Goal: Information Seeking & Learning: Learn about a topic

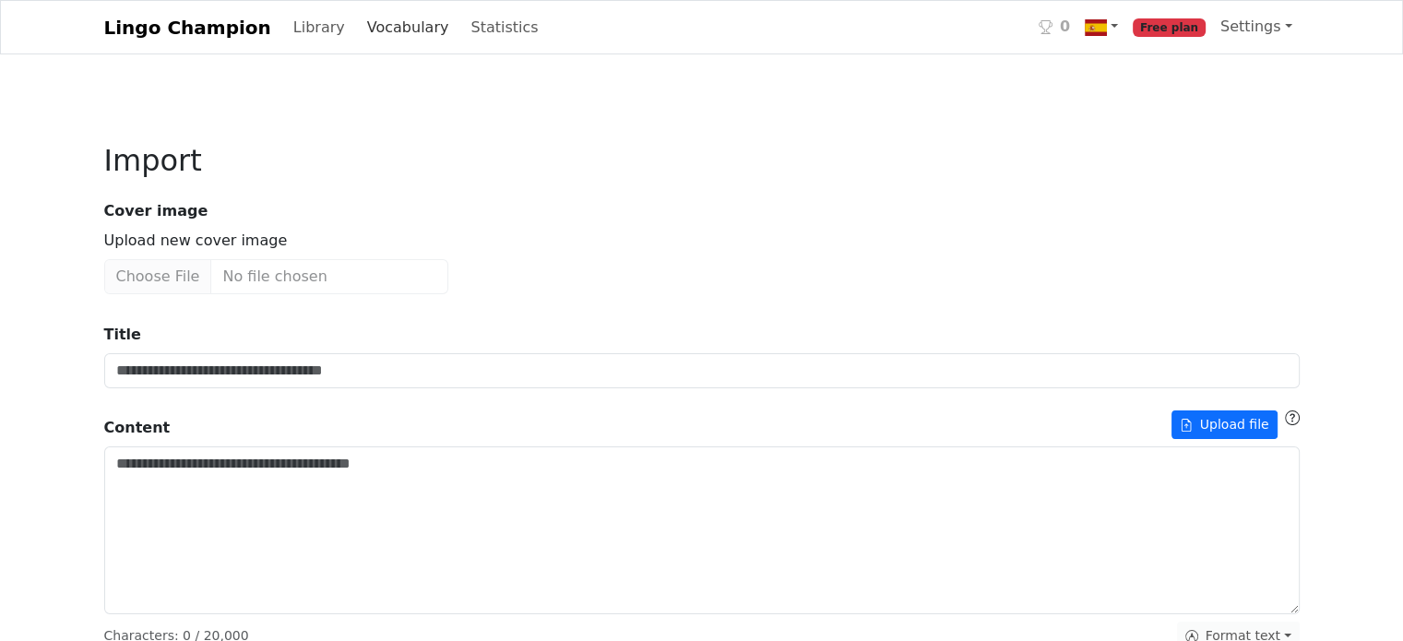
click at [368, 34] on link "Vocabulary" at bounding box center [408, 27] width 97 height 37
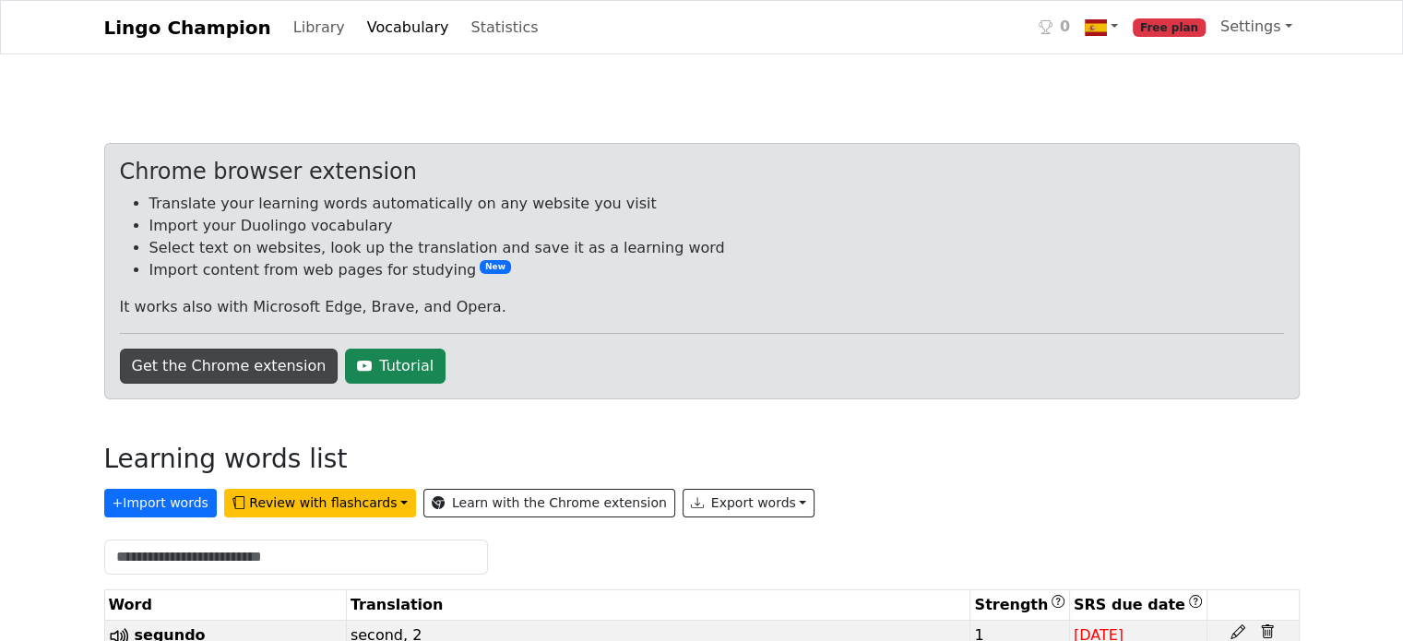
scroll to position [277, 0]
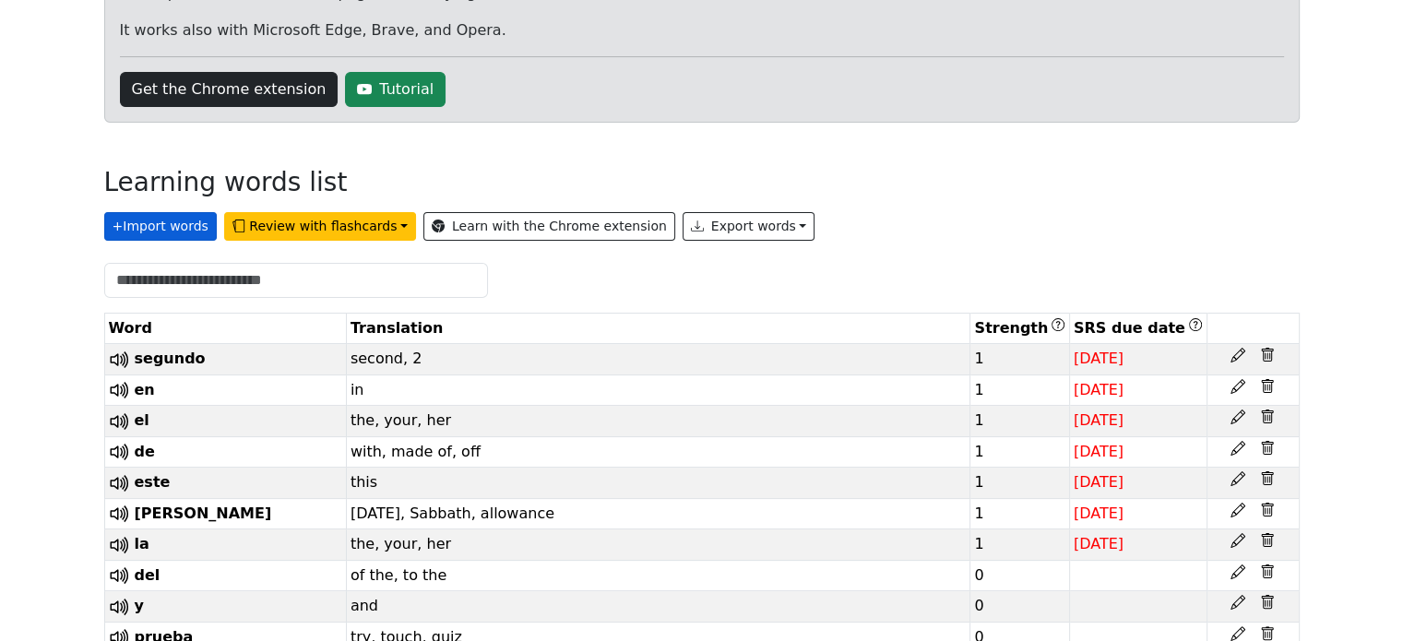
click at [166, 234] on button "+ Import words" at bounding box center [160, 226] width 113 height 29
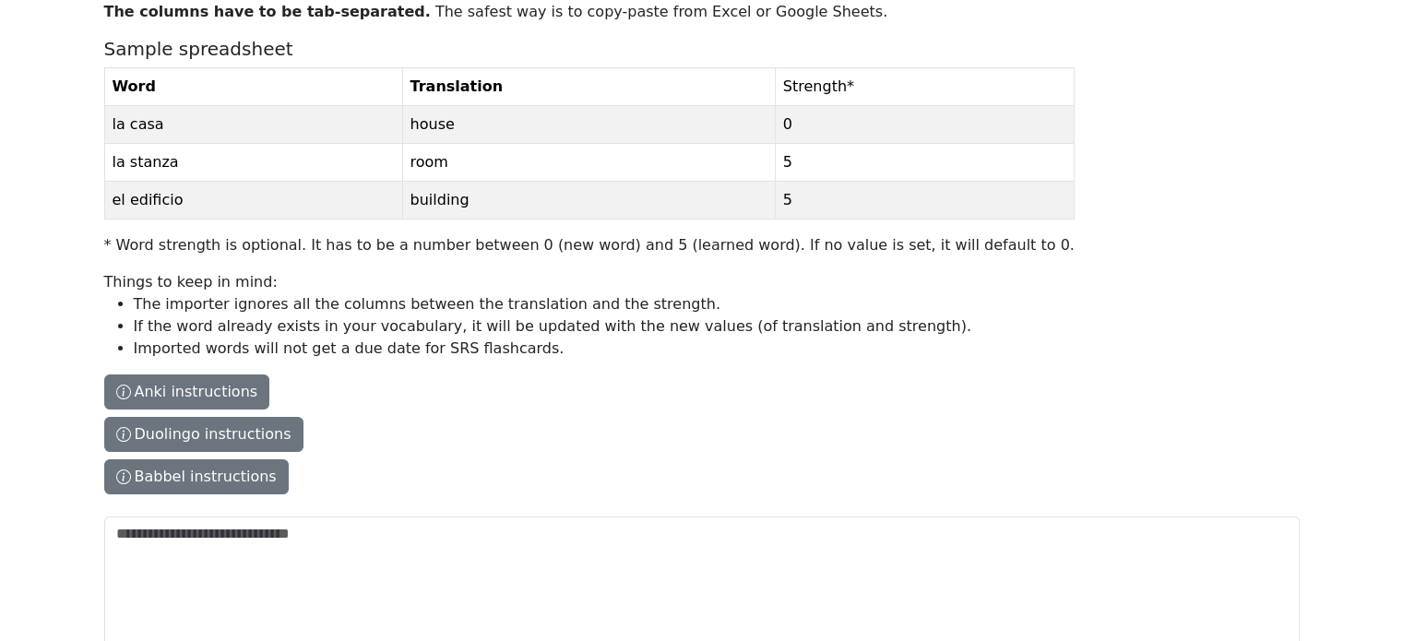
scroll to position [277, 0]
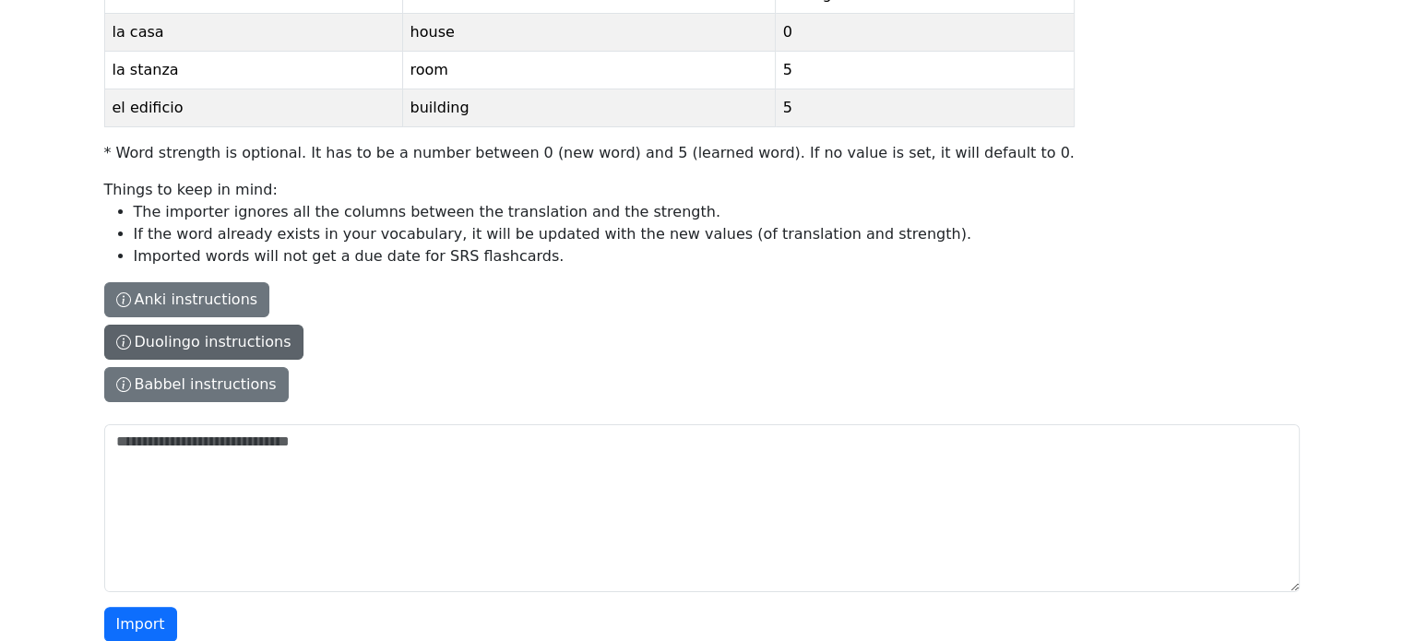
click at [194, 336] on button "Duolingo instructions" at bounding box center [203, 342] width 199 height 35
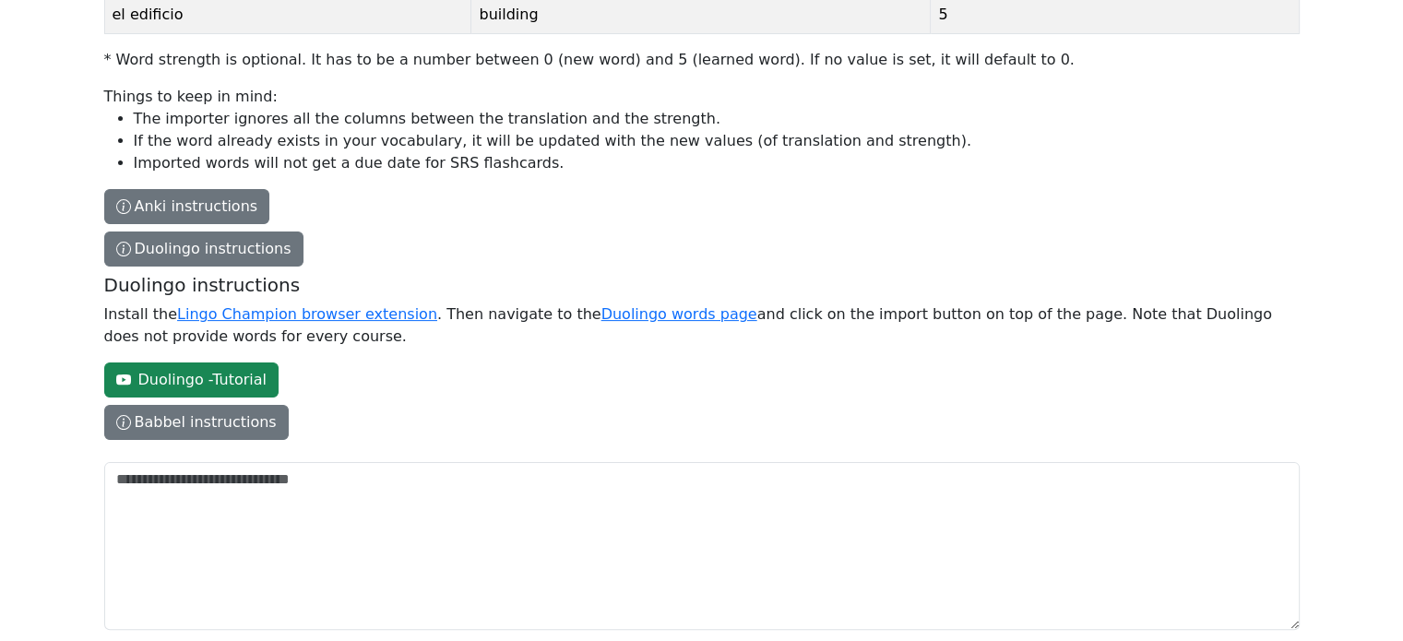
scroll to position [436, 0]
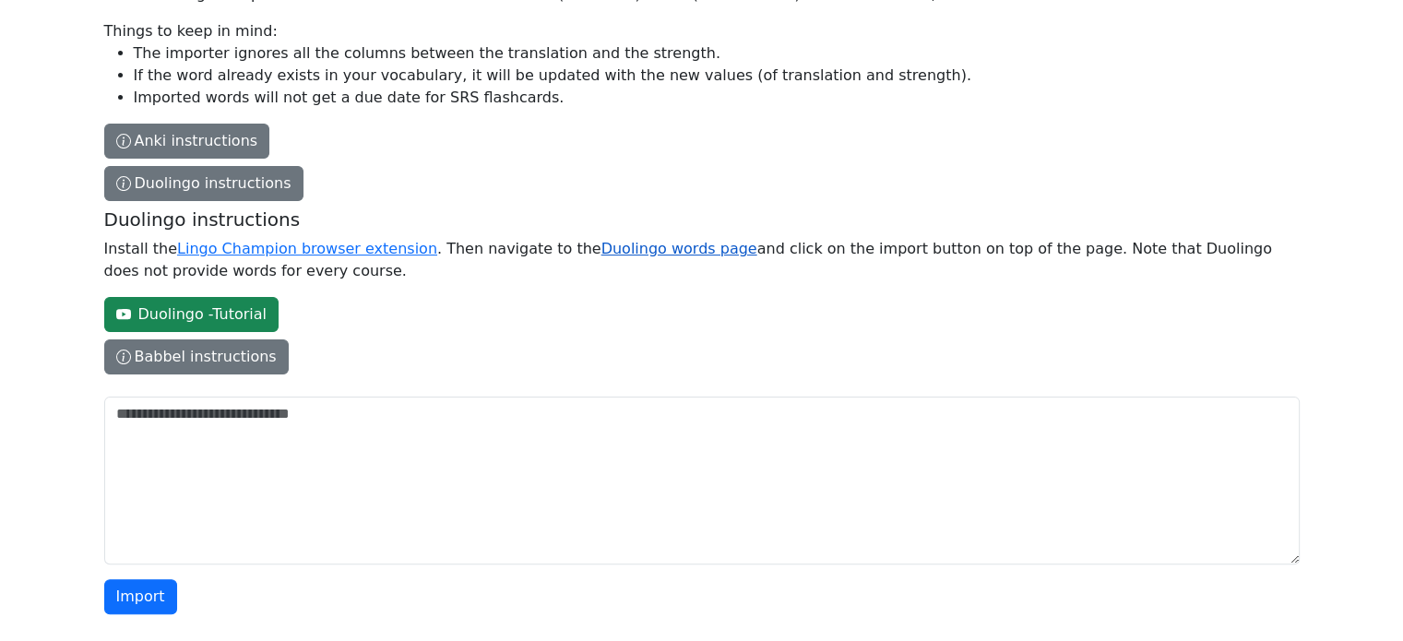
click at [602, 251] on link "Duolingo words page" at bounding box center [680, 249] width 156 height 18
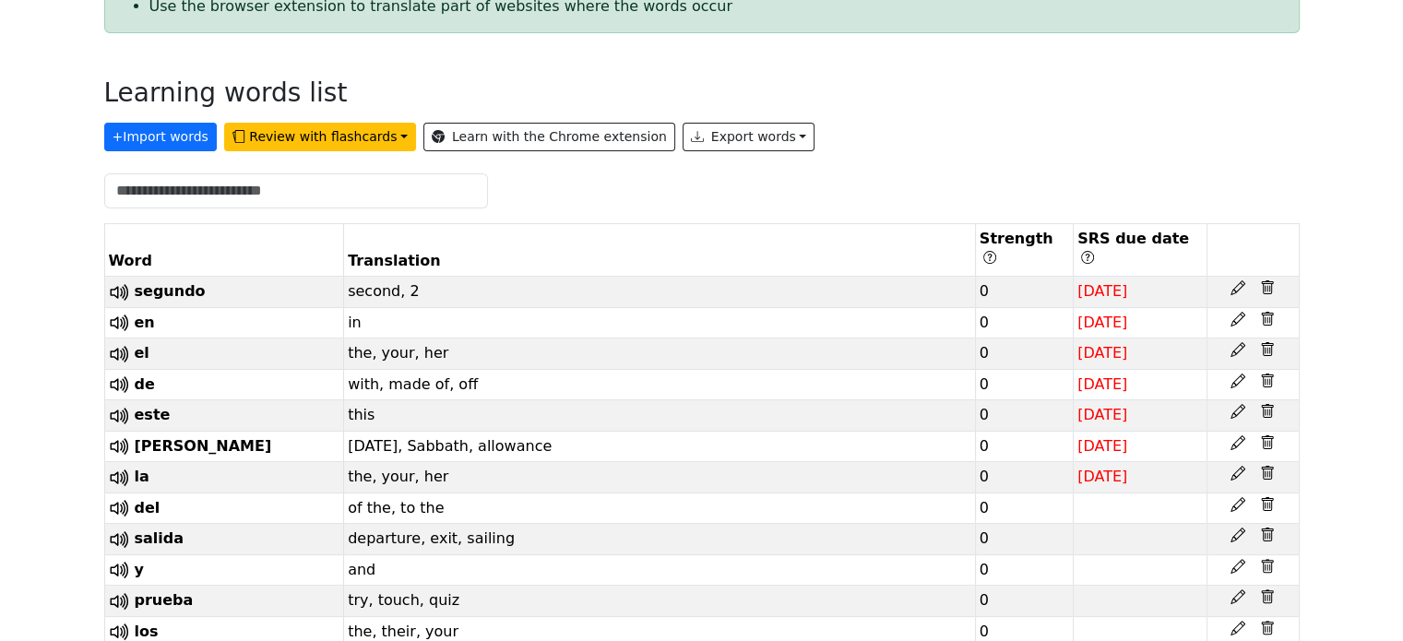
scroll to position [369, 0]
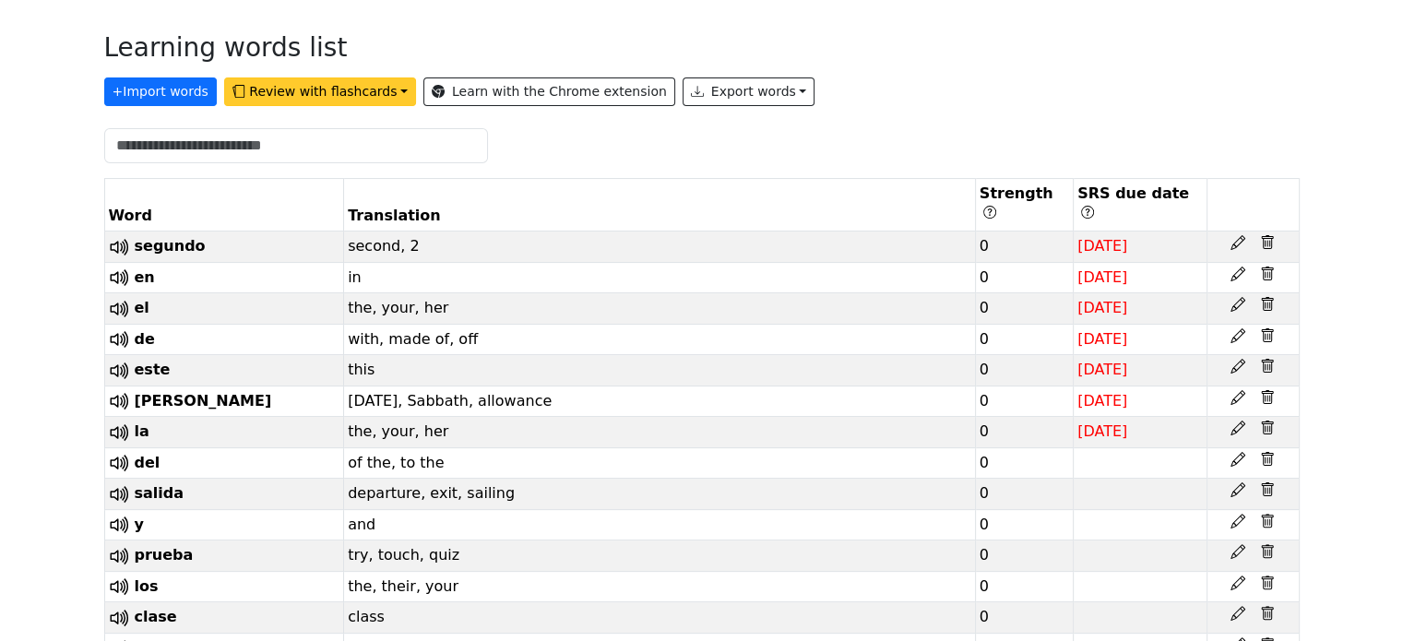
click at [258, 86] on button "Review with flashcards" at bounding box center [320, 92] width 192 height 29
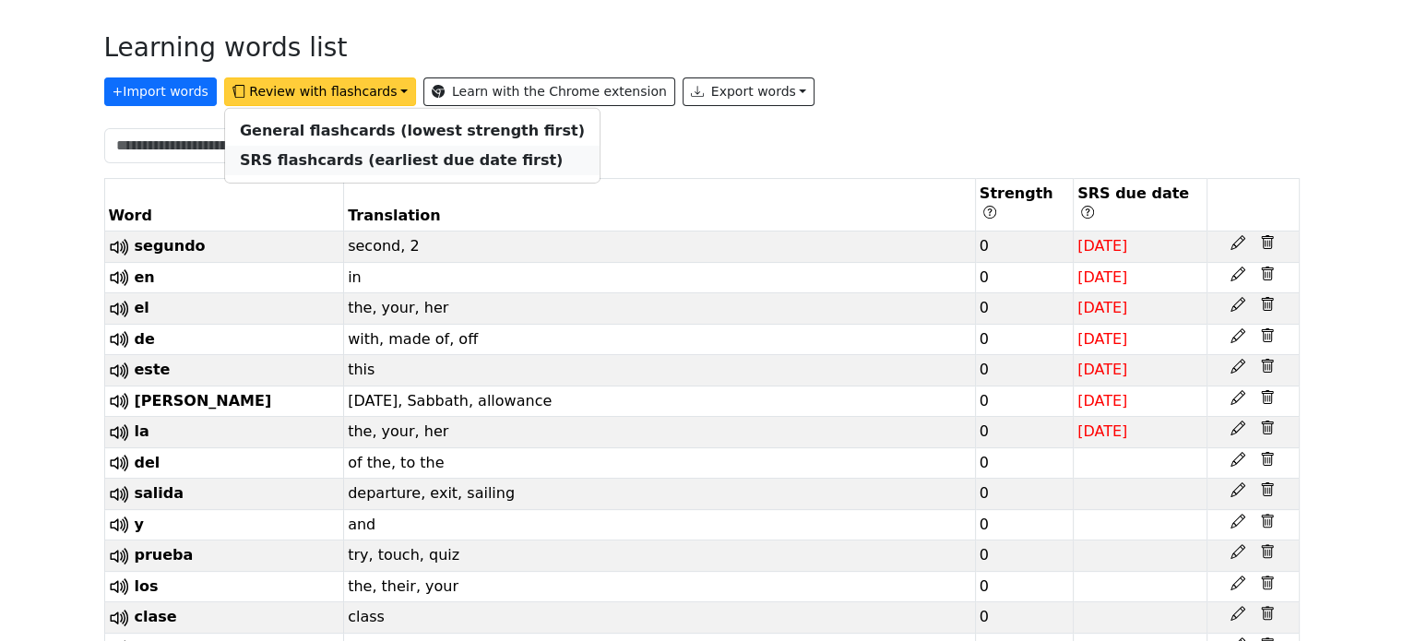
click at [410, 157] on strong "SRS flashcards (earliest due date first)" at bounding box center [401, 160] width 323 height 18
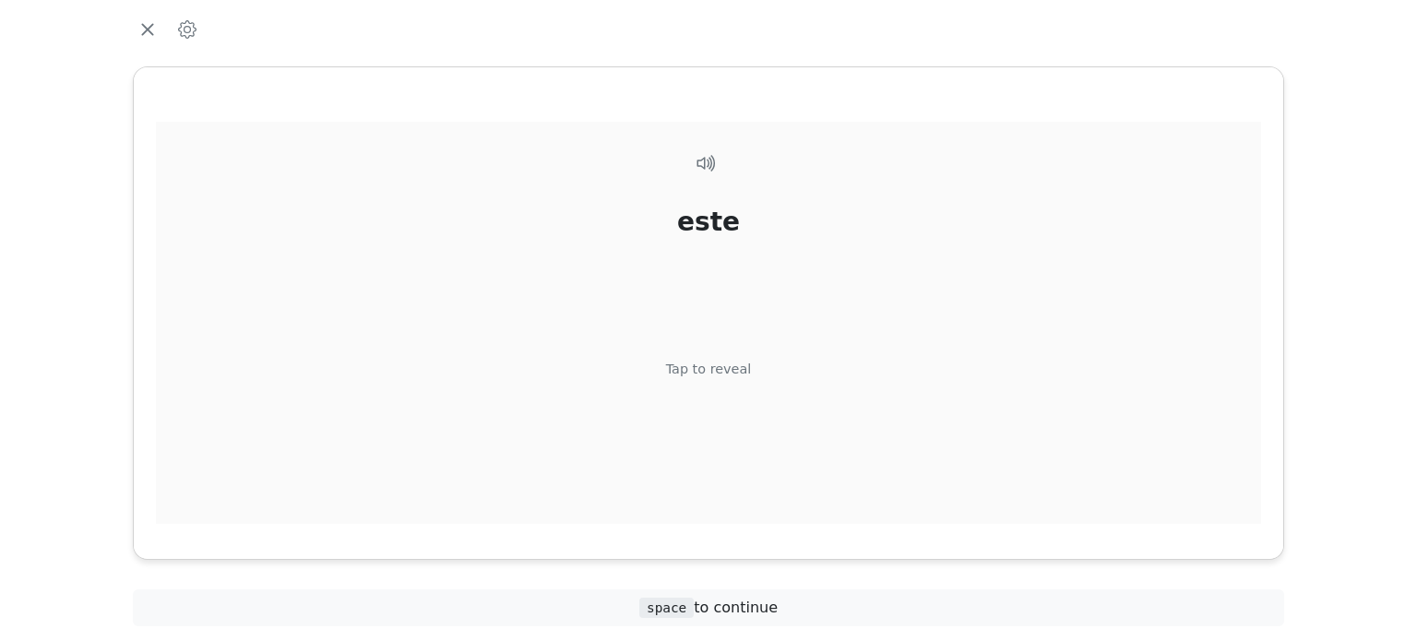
click at [706, 368] on div "Tap to reveal" at bounding box center [709, 369] width 86 height 20
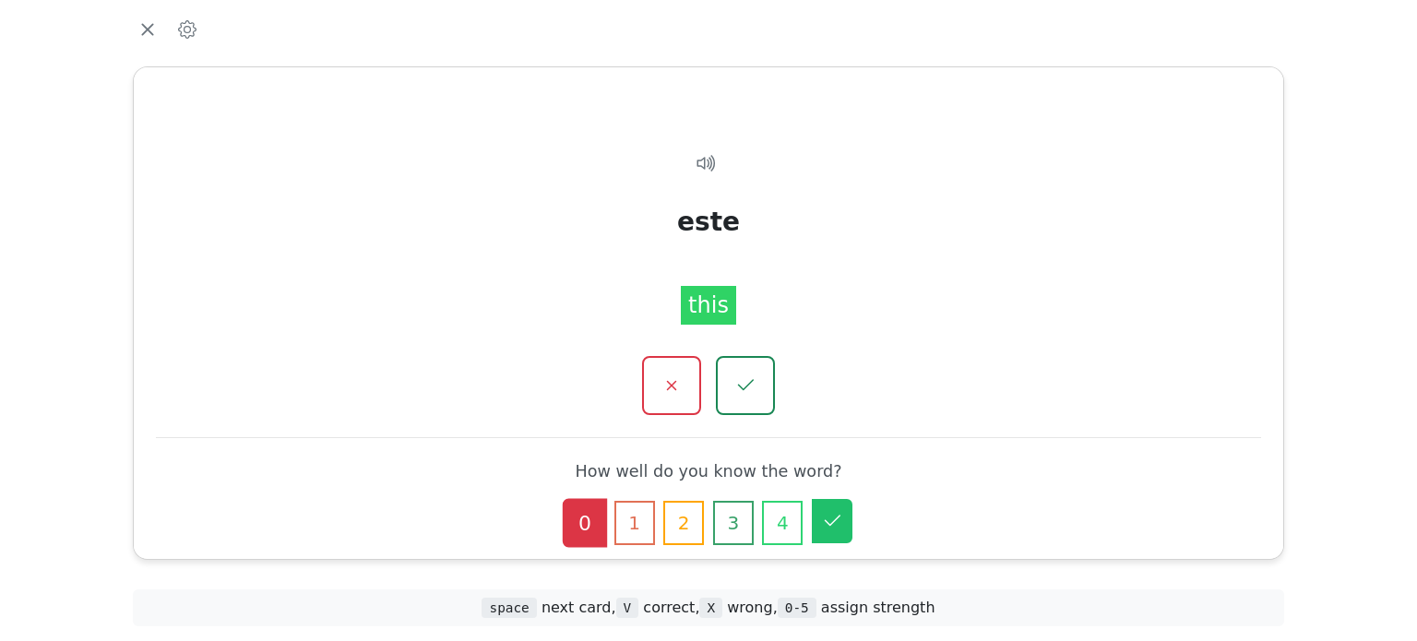
click at [846, 519] on button "5" at bounding box center [832, 521] width 41 height 44
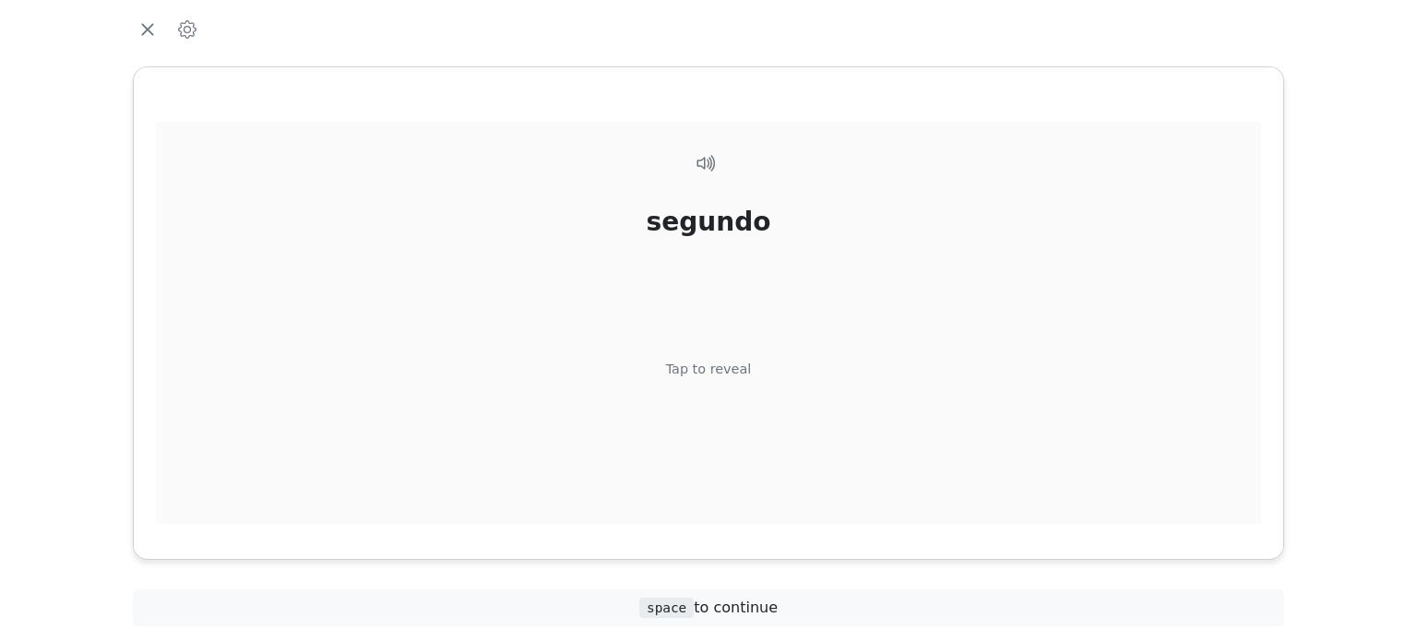
click at [735, 362] on div "Tap to reveal" at bounding box center [709, 369] width 86 height 20
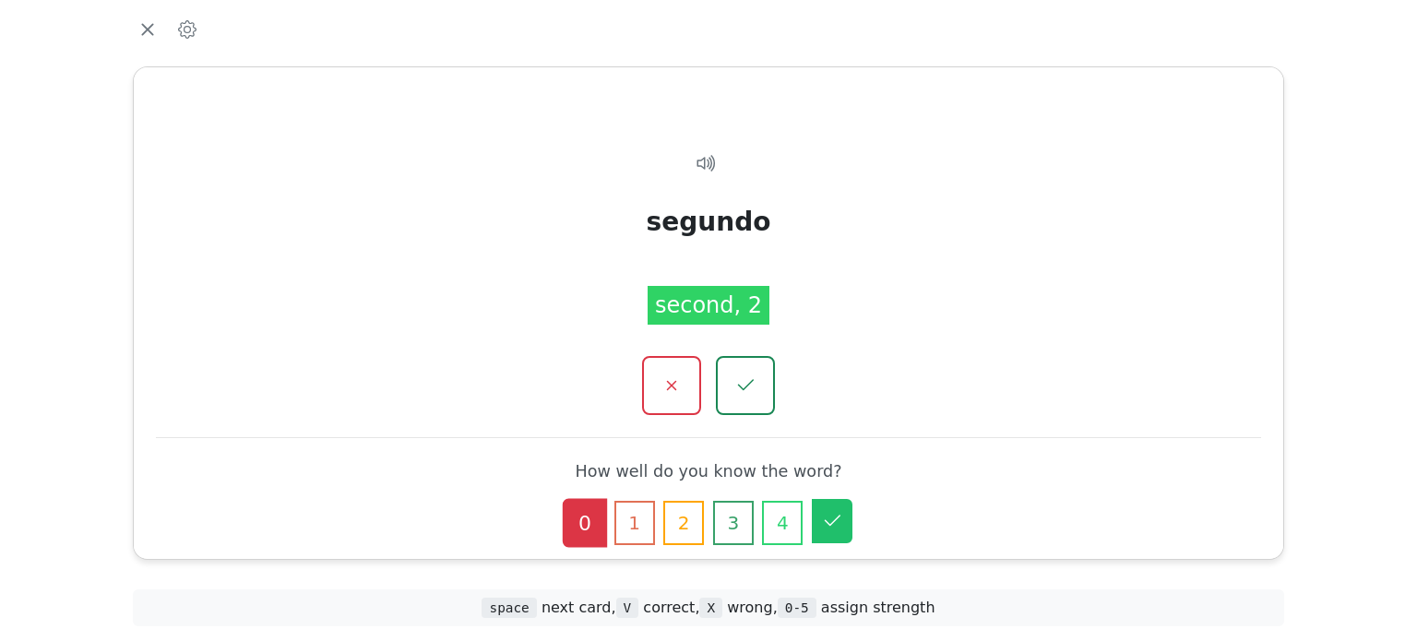
click at [823, 519] on icon "button" at bounding box center [832, 521] width 22 height 22
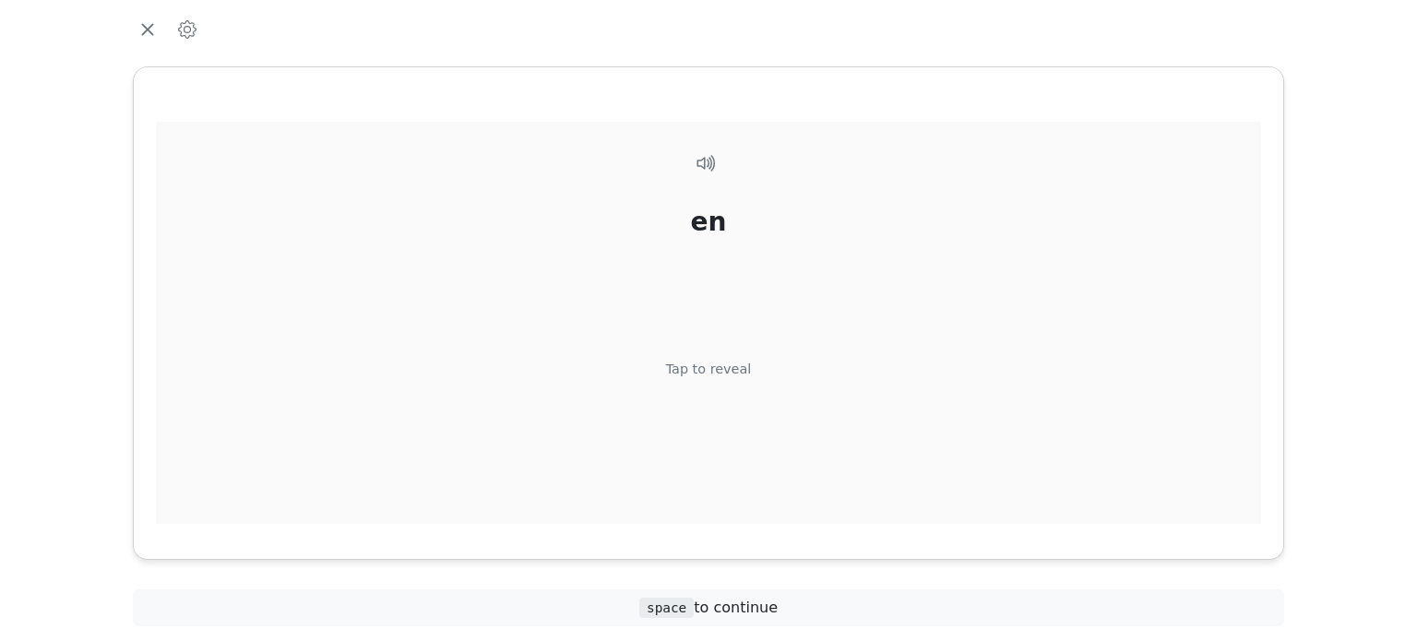
click at [712, 363] on div "Tap to reveal" at bounding box center [709, 369] width 86 height 20
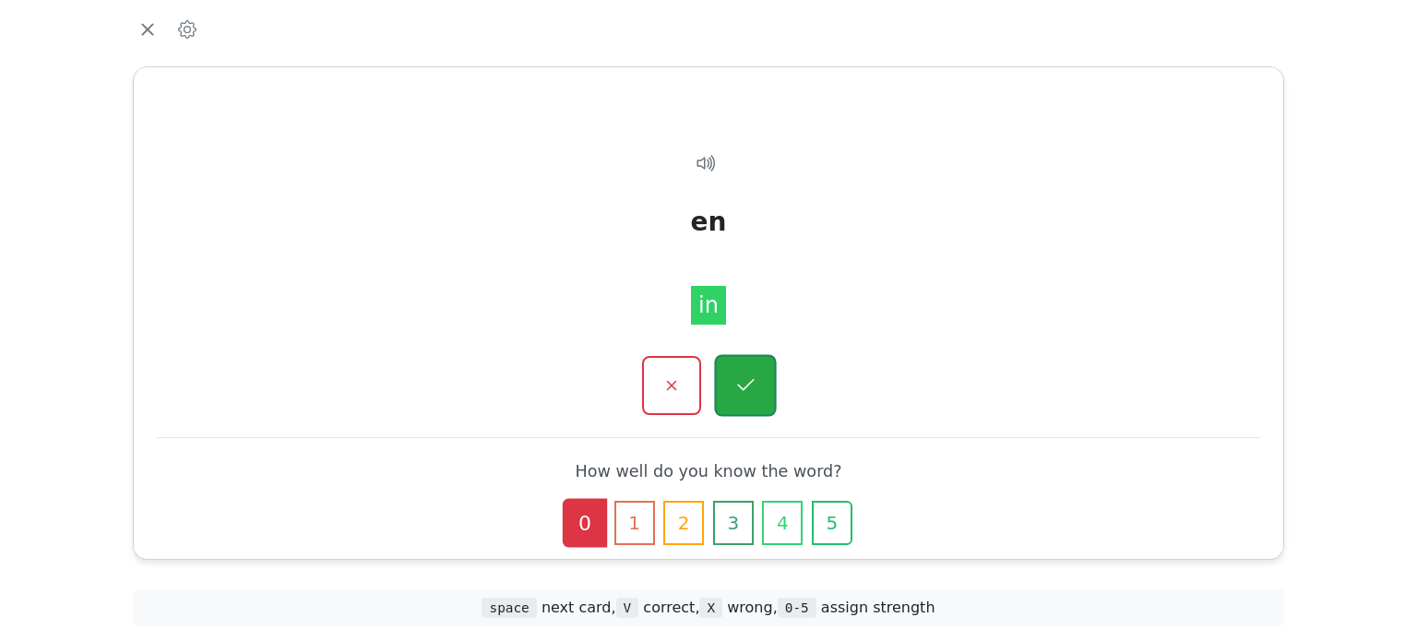
click at [738, 391] on icon "button" at bounding box center [745, 385] width 23 height 23
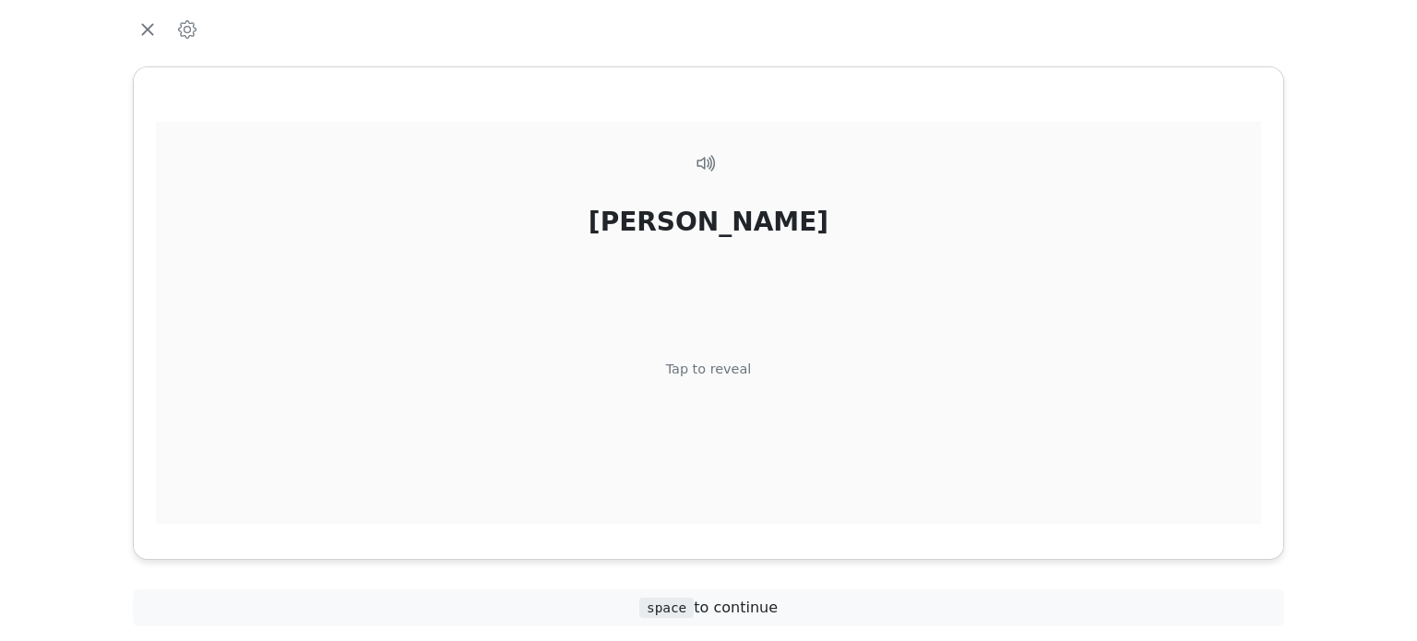
click at [737, 374] on div "Tap to reveal" at bounding box center [709, 369] width 86 height 20
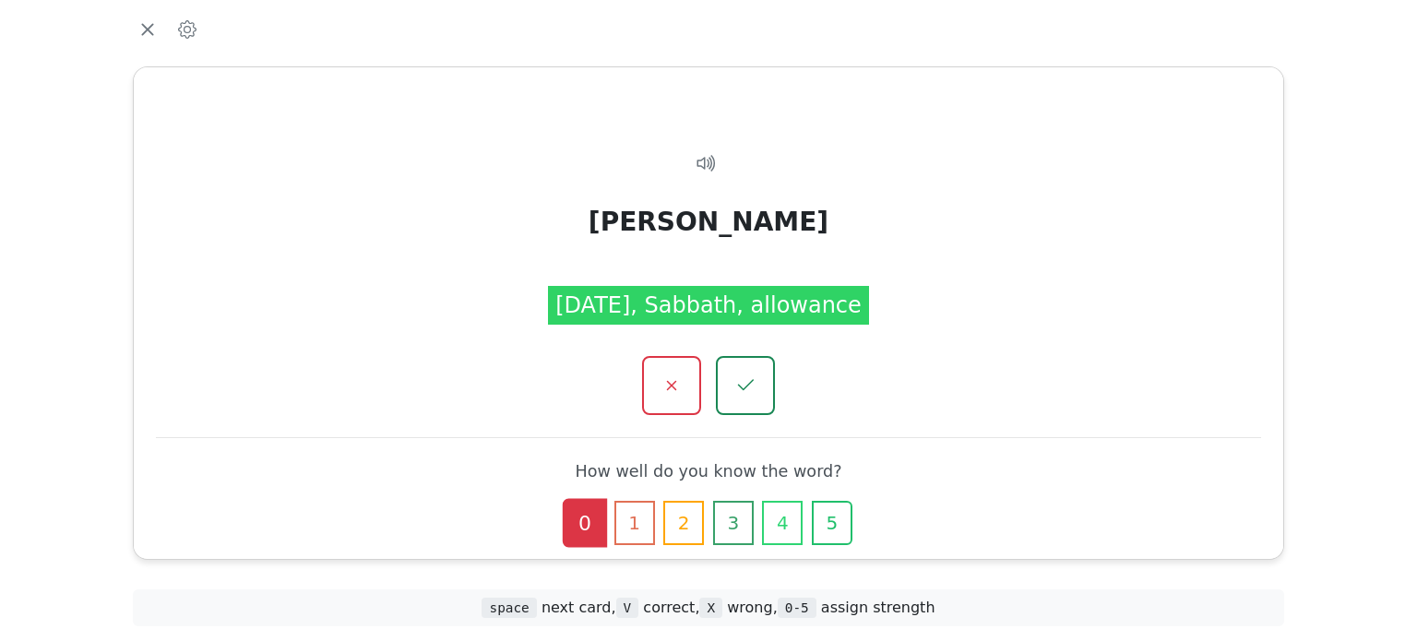
click at [737, 375] on icon "button" at bounding box center [745, 386] width 22 height 22
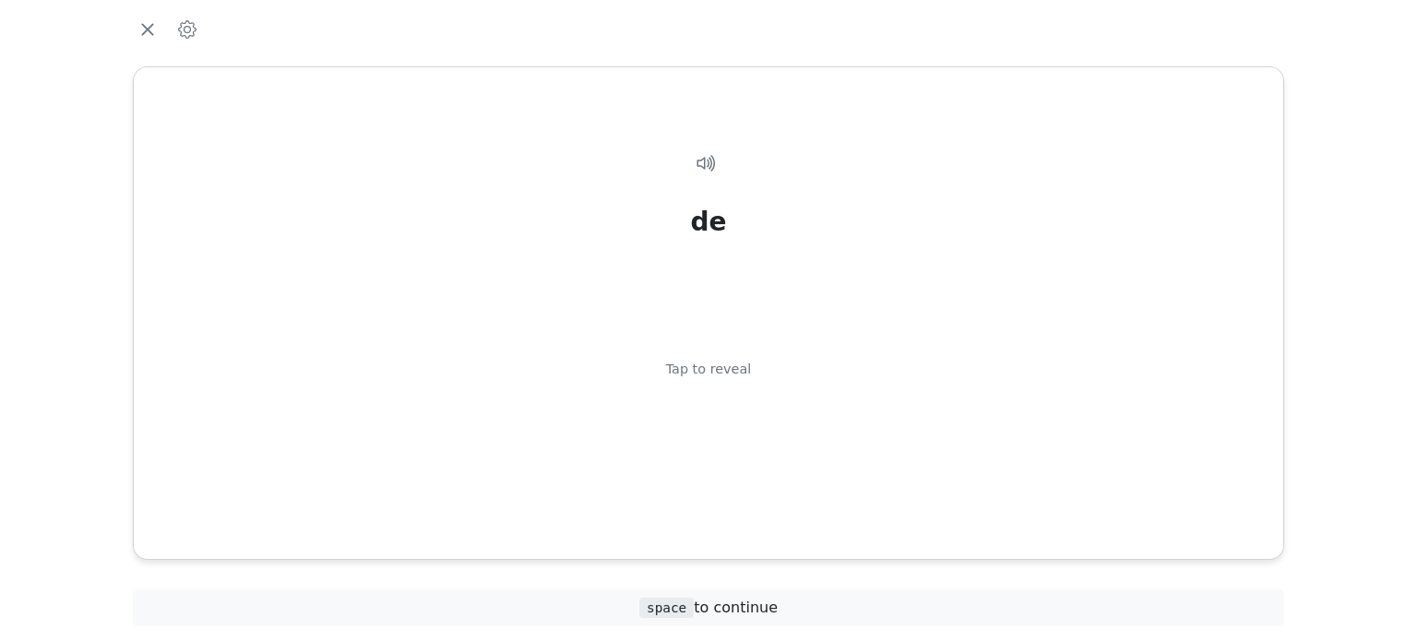
click at [737, 374] on div "Tap to reveal" at bounding box center [709, 369] width 86 height 20
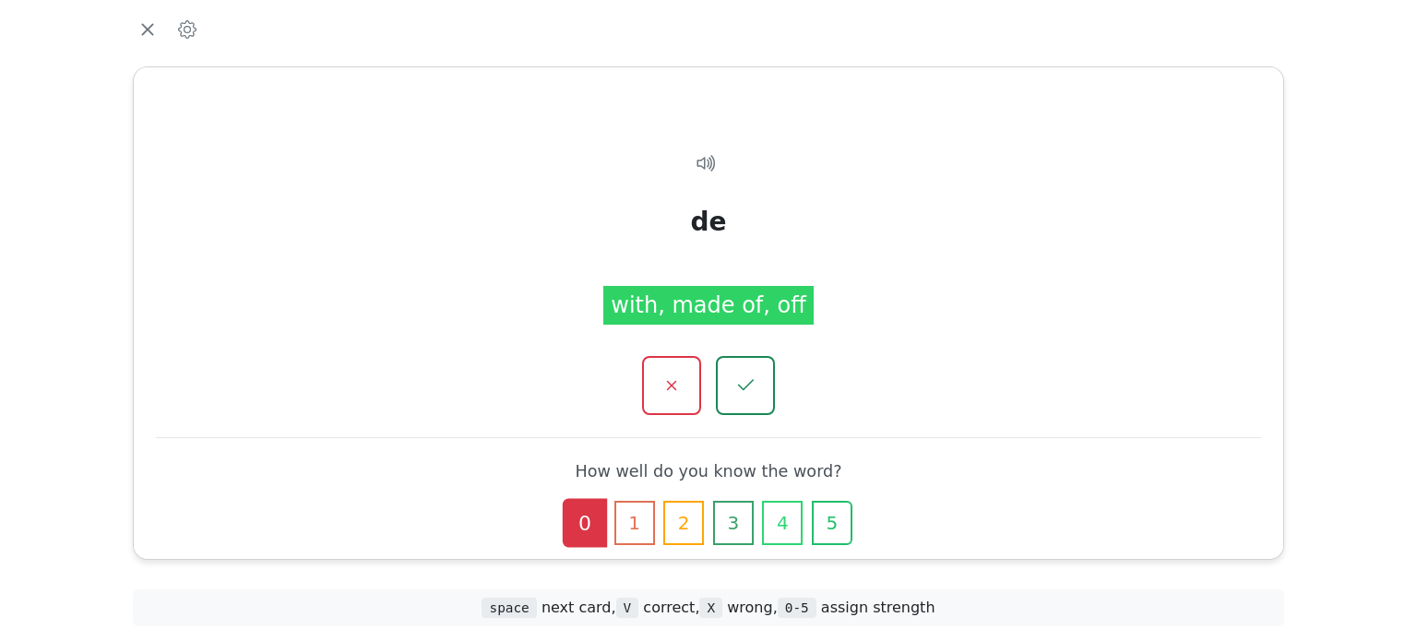
click at [737, 375] on icon "button" at bounding box center [745, 386] width 22 height 22
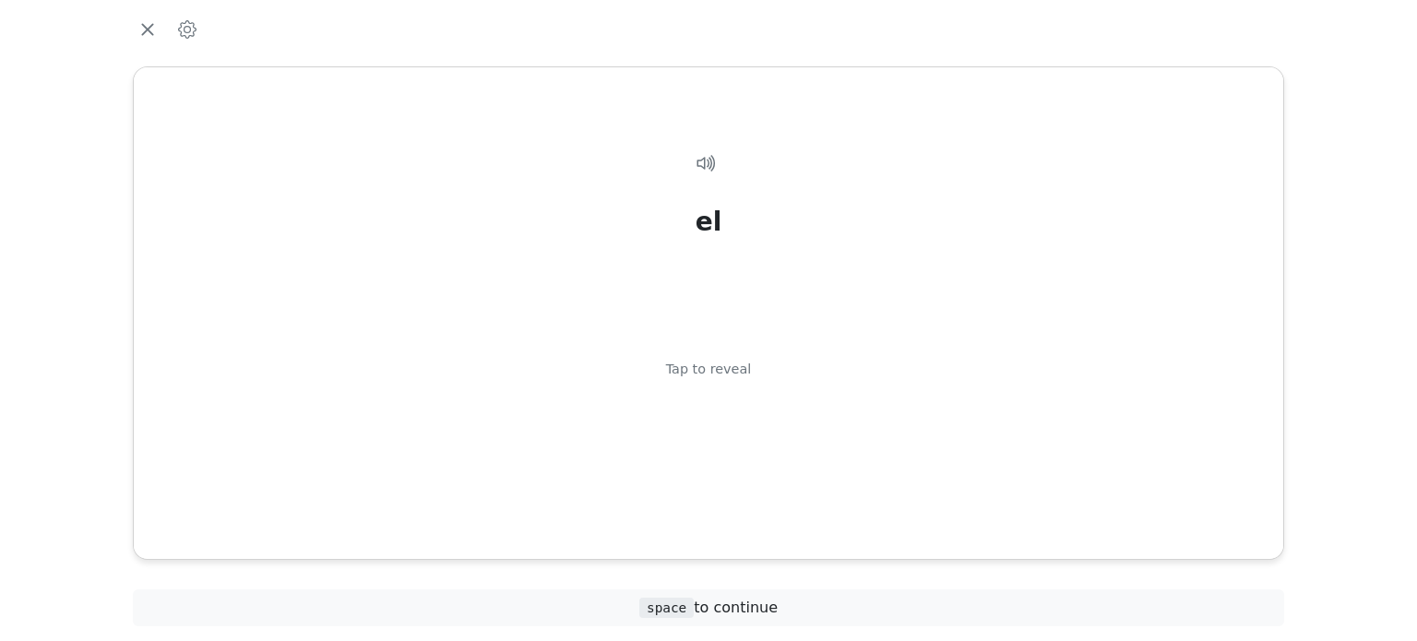
click at [737, 374] on div "Tap to reveal" at bounding box center [709, 369] width 86 height 20
